Goal: Book appointment/travel/reservation

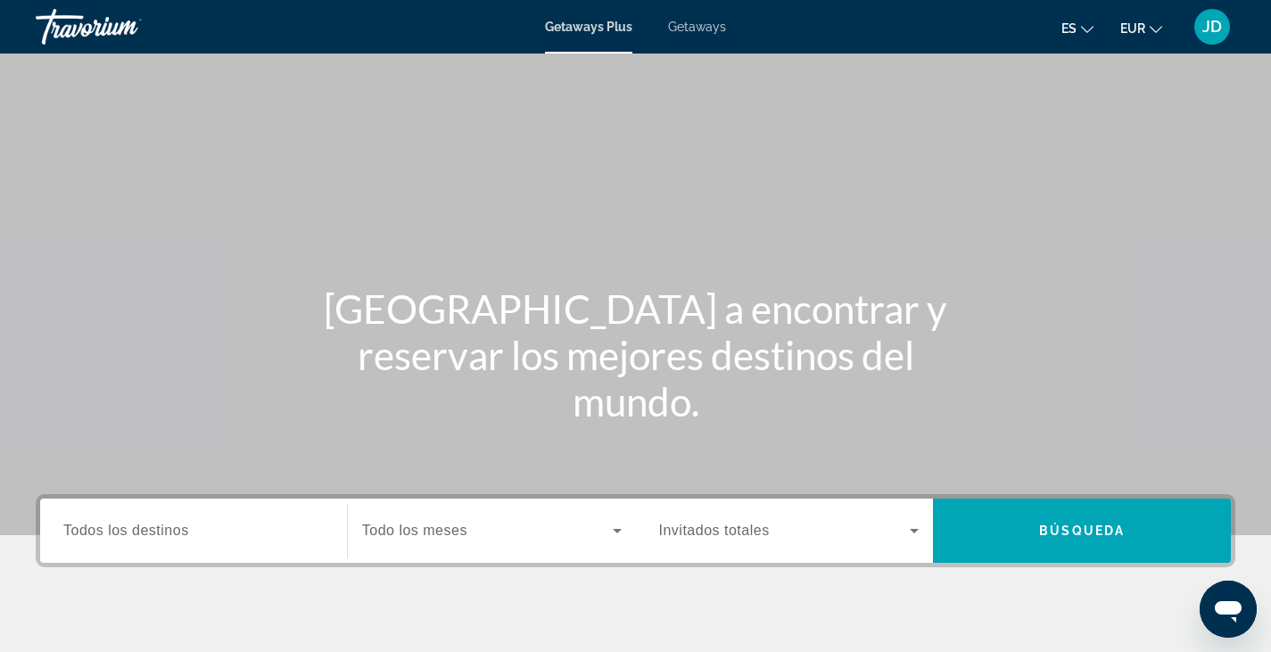
click at [704, 33] on span "Getaways" at bounding box center [697, 27] width 58 height 14
drag, startPoint x: 623, startPoint y: 528, endPoint x: 496, endPoint y: 522, distance: 126.8
click at [496, 522] on span "Search widget" at bounding box center [487, 530] width 251 height 21
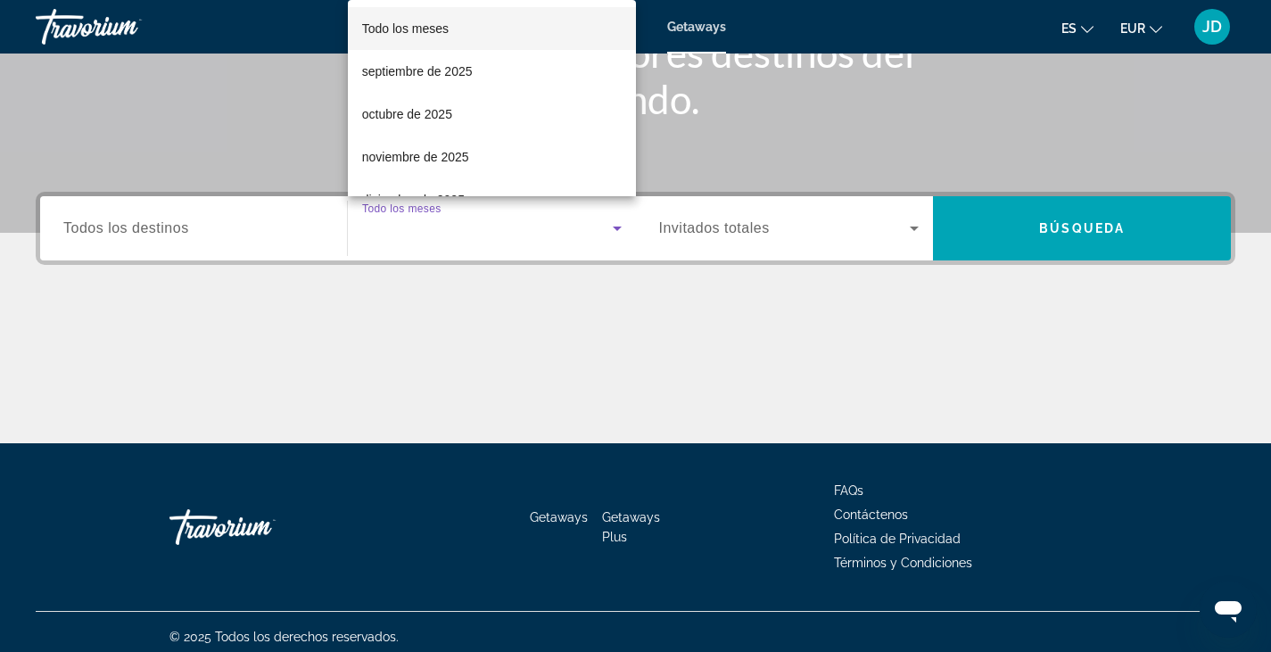
scroll to position [312, 0]
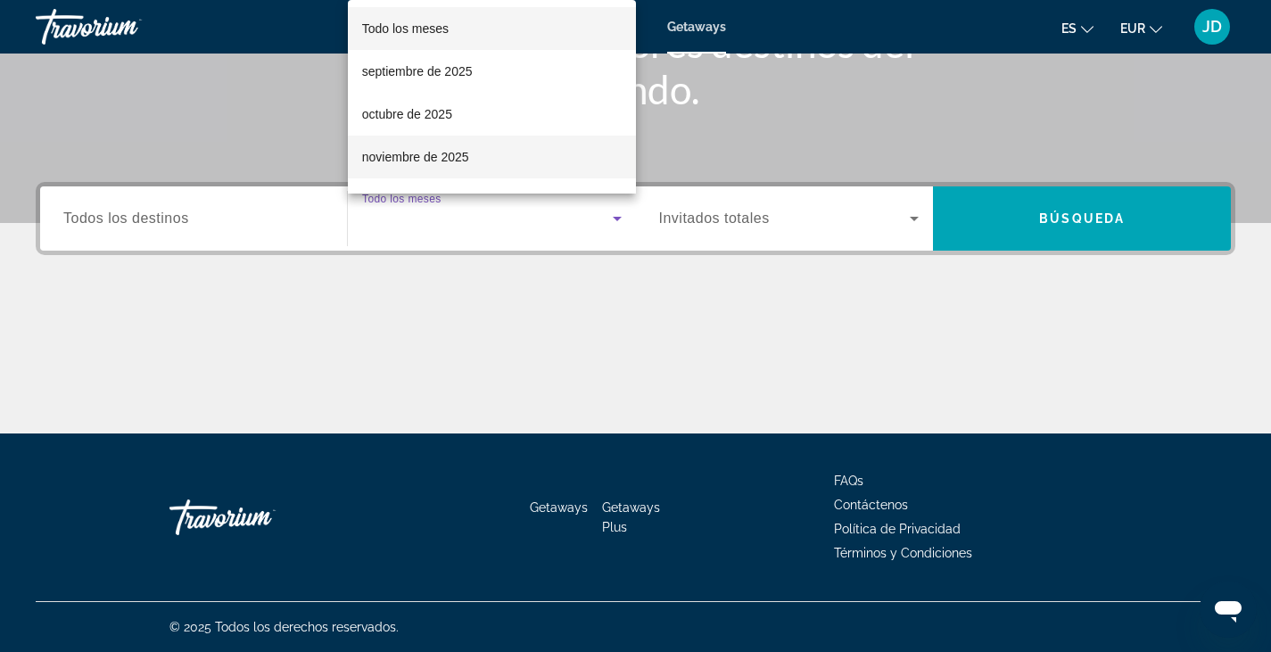
click at [415, 159] on span "noviembre de 2025" at bounding box center [415, 156] width 107 height 21
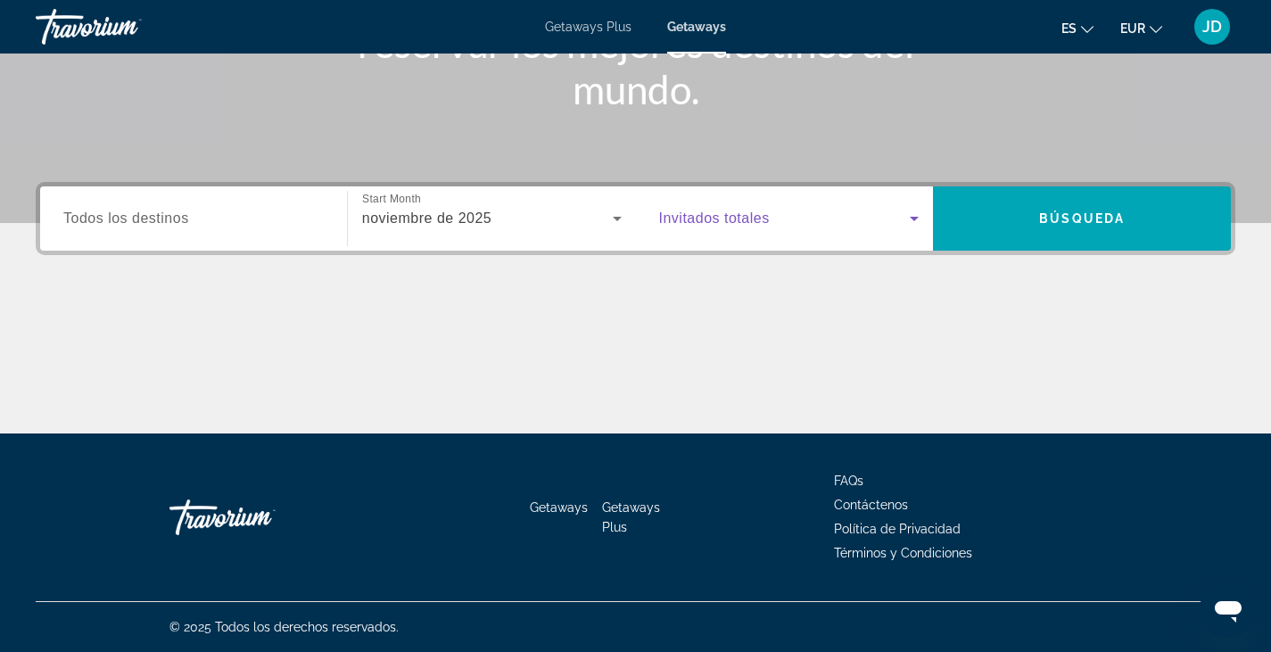
click at [914, 219] on icon "Search widget" at bounding box center [914, 219] width 9 height 4
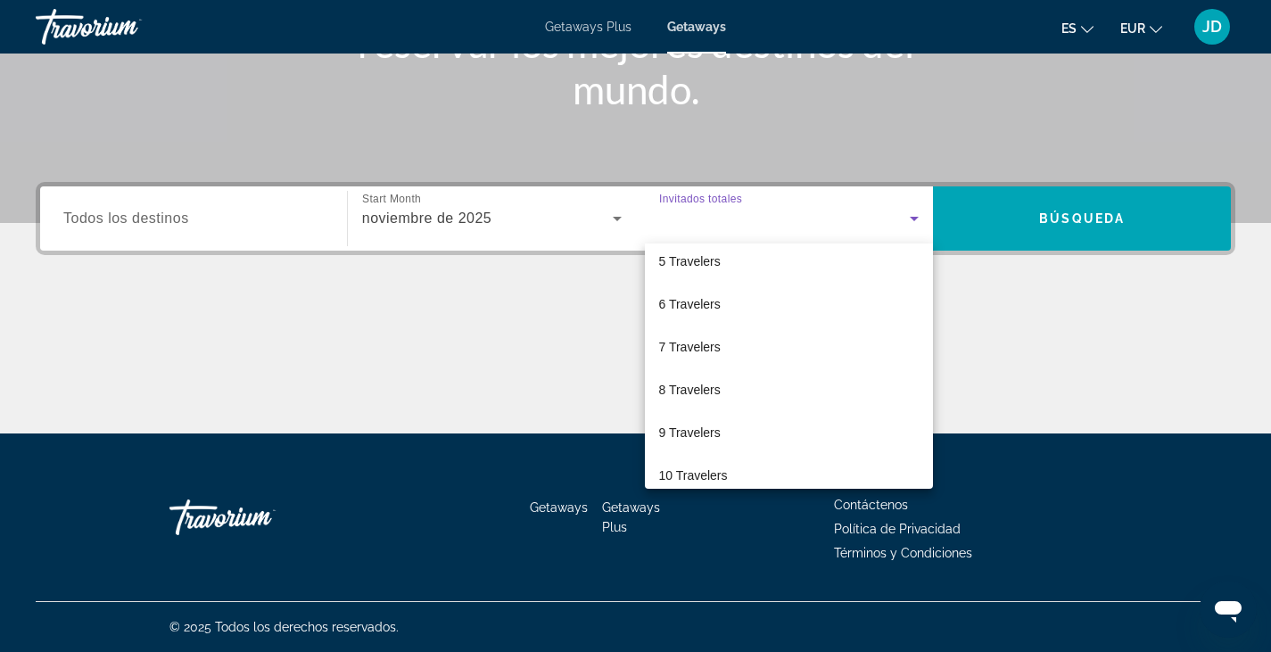
scroll to position [197, 0]
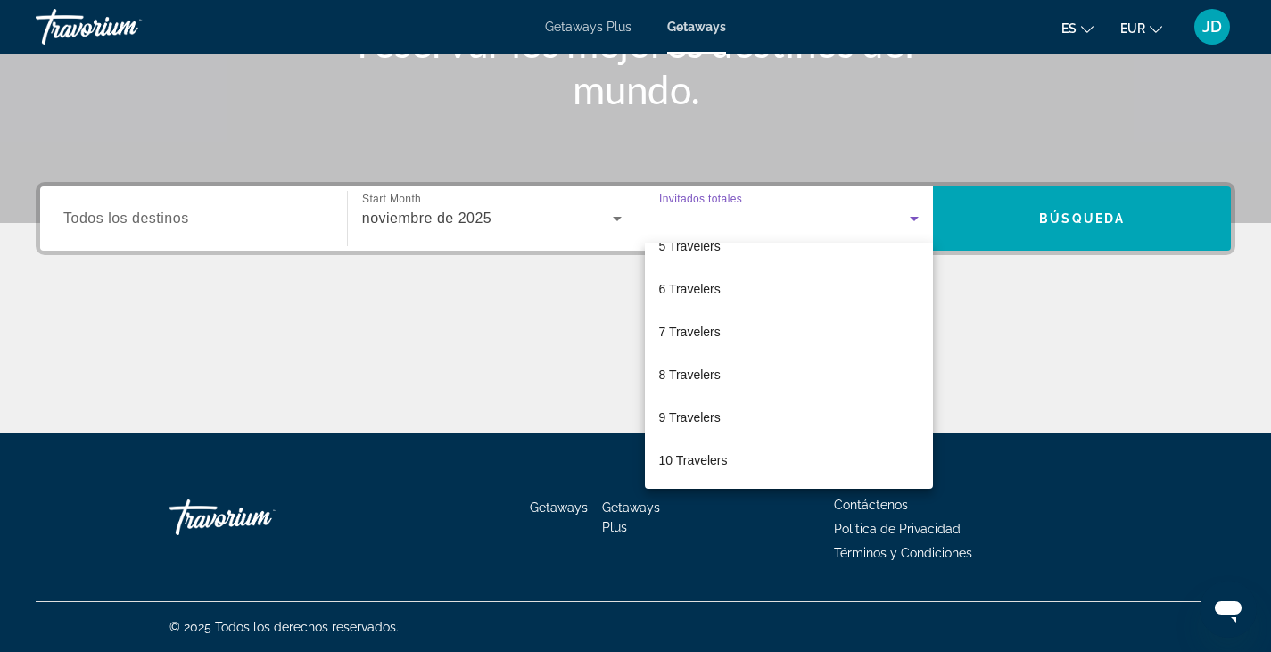
click at [558, 103] on div at bounding box center [635, 326] width 1271 height 652
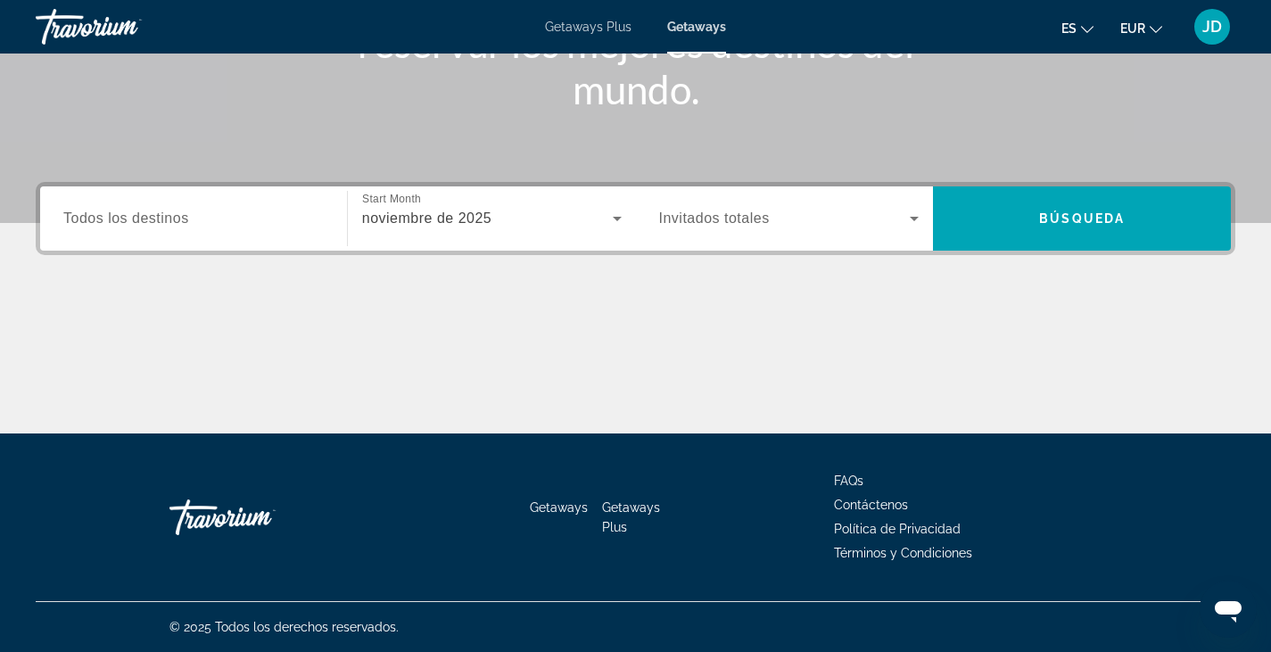
click at [609, 31] on span "Getaways Plus" at bounding box center [588, 27] width 87 height 14
